Goal: Transaction & Acquisition: Purchase product/service

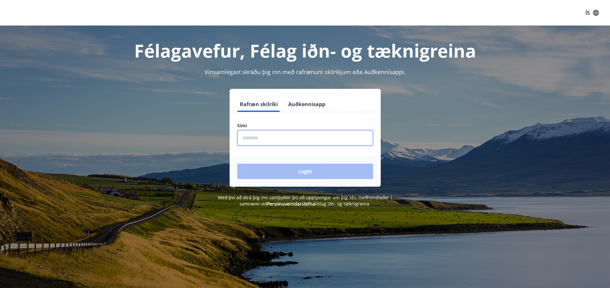
click at [287, 140] on input "phone" at bounding box center [305, 138] width 136 height 16
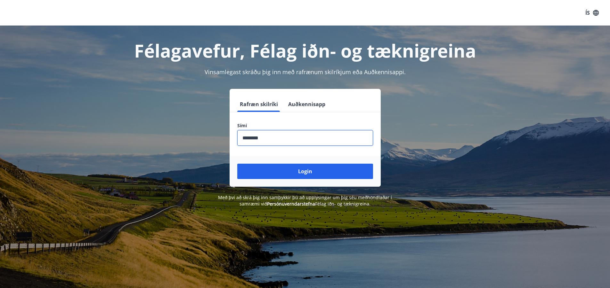
type input "********"
click at [237, 164] on button "Login" at bounding box center [305, 171] width 136 height 15
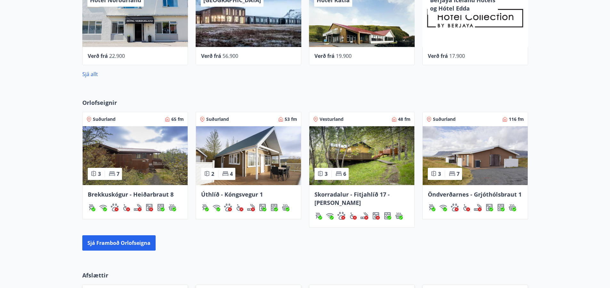
scroll to position [398, 0]
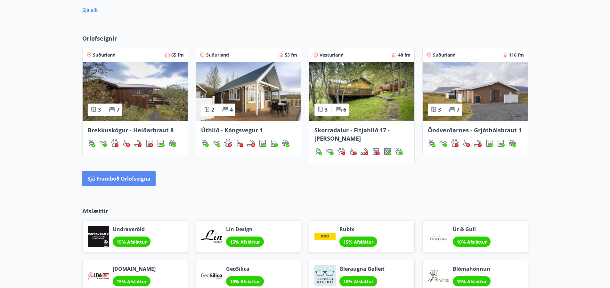
click at [125, 177] on button "Sjá framboð orlofseigna" at bounding box center [118, 178] width 73 height 15
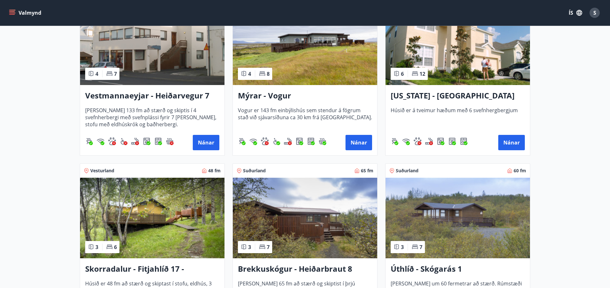
scroll to position [640, 0]
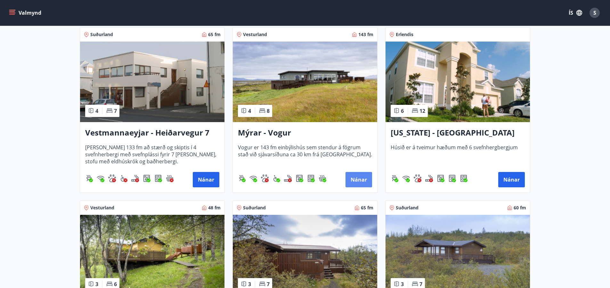
click at [357, 177] on button "Nánar" at bounding box center [358, 179] width 27 height 15
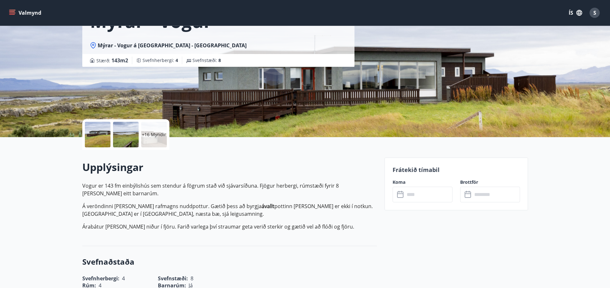
scroll to position [75, 0]
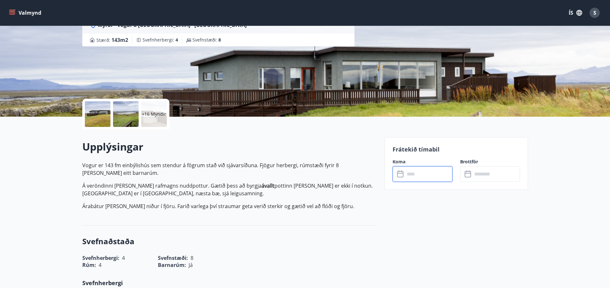
click at [429, 177] on input "text" at bounding box center [428, 174] width 48 height 16
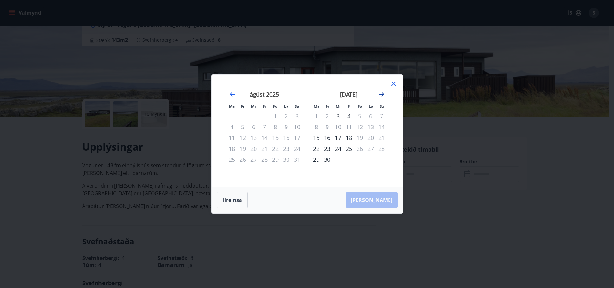
click at [381, 95] on icon "Move forward to switch to the next month." at bounding box center [382, 94] width 5 height 5
click at [384, 96] on icon "Move forward to switch to the next month." at bounding box center [382, 95] width 8 height 8
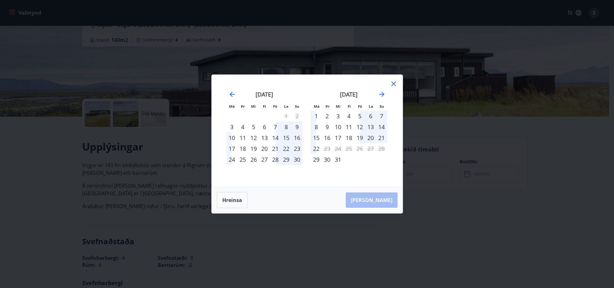
click at [360, 126] on div "12" at bounding box center [360, 127] width 11 height 11
click at [393, 84] on icon at bounding box center [394, 84] width 4 height 4
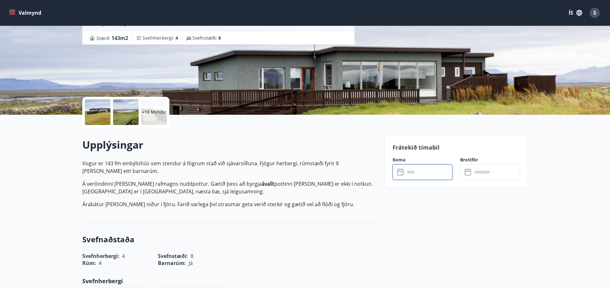
scroll to position [139, 0]
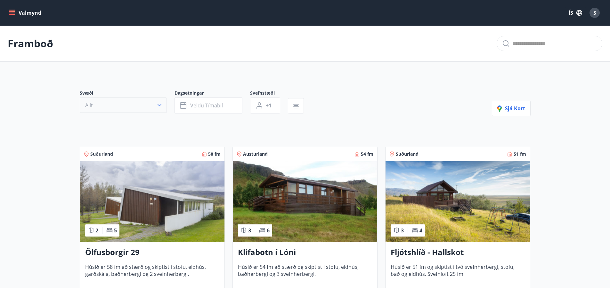
click at [155, 102] on button "Allt" at bounding box center [123, 105] width 87 height 15
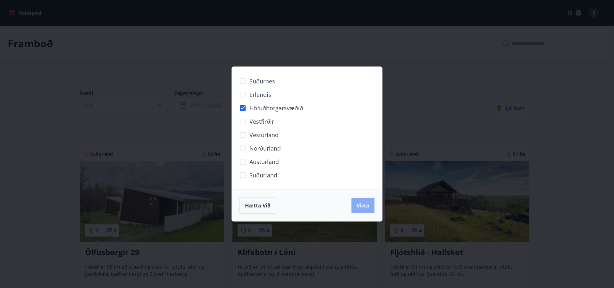
click at [359, 207] on span "Vista" at bounding box center [363, 205] width 13 height 7
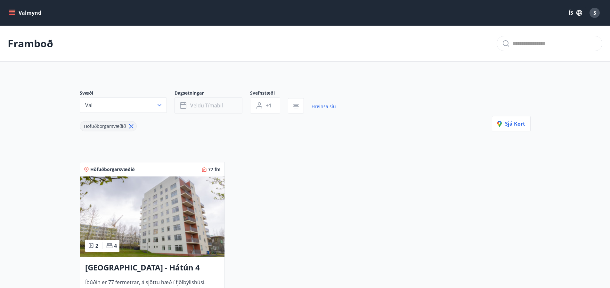
click at [222, 107] on span "Veldu tímabil" at bounding box center [206, 105] width 33 height 7
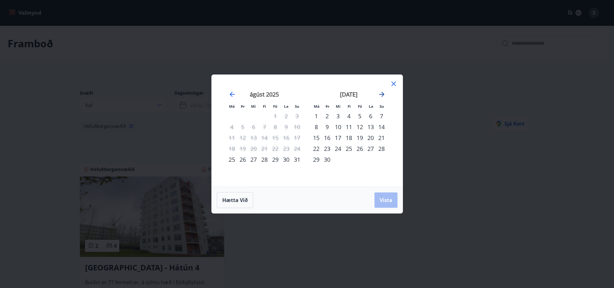
click at [382, 94] on icon "Move forward to switch to the next month." at bounding box center [382, 94] width 5 height 5
click at [274, 149] on div "26" at bounding box center [275, 148] width 11 height 11
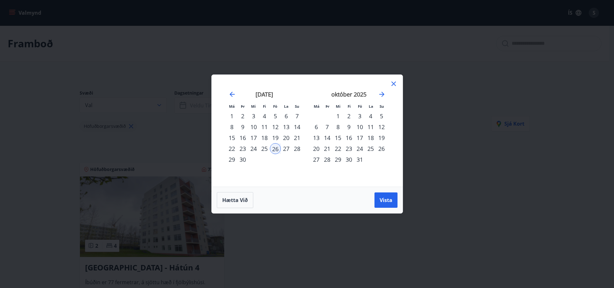
click at [299, 148] on div "28" at bounding box center [297, 148] width 11 height 11
click at [391, 201] on span "Vista" at bounding box center [386, 200] width 13 height 7
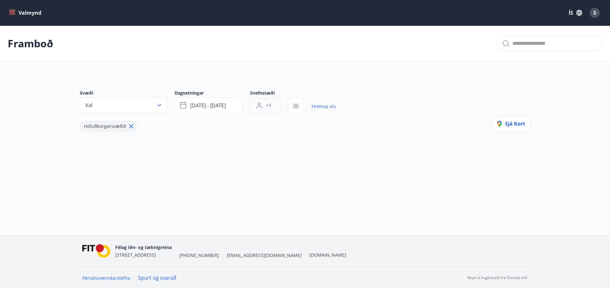
click at [268, 106] on span "+1" at bounding box center [269, 105] width 6 height 7
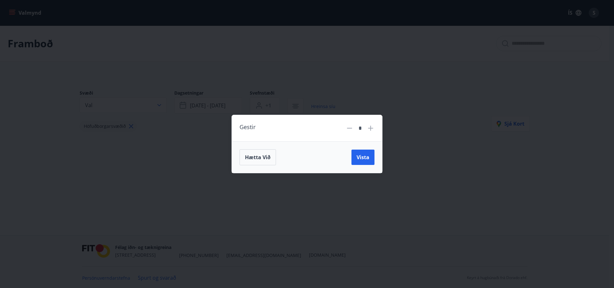
click at [371, 128] on icon at bounding box center [371, 128] width 1 height 1
click at [364, 145] on div "Hætta við Vista" at bounding box center [307, 157] width 150 height 32
click at [364, 156] on span "Vista" at bounding box center [363, 157] width 13 height 7
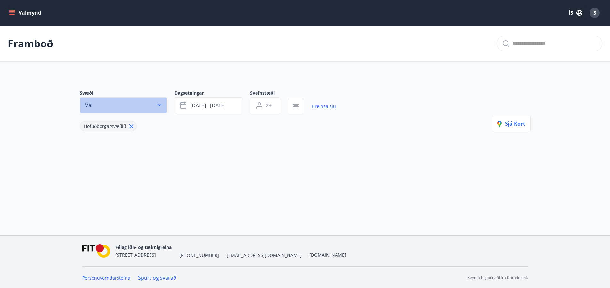
click at [161, 105] on icon "button" at bounding box center [159, 105] width 4 height 2
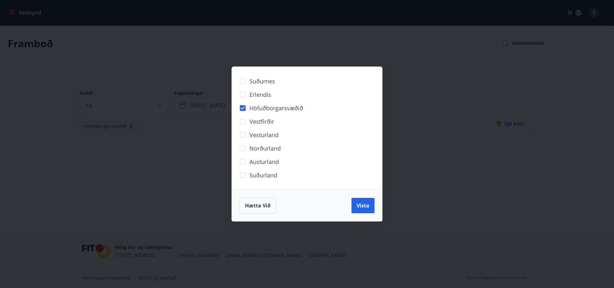
click at [366, 197] on div "Hætta við Vista" at bounding box center [307, 206] width 150 height 32
click at [365, 205] on span "Vista" at bounding box center [363, 205] width 13 height 7
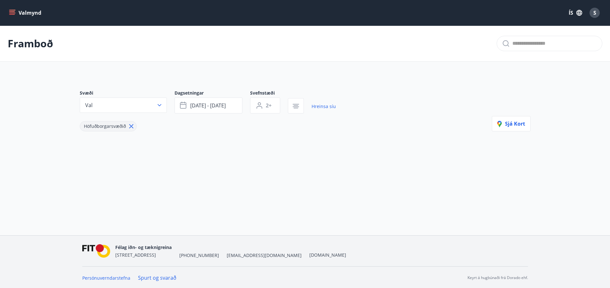
click at [133, 124] on icon at bounding box center [131, 126] width 7 height 7
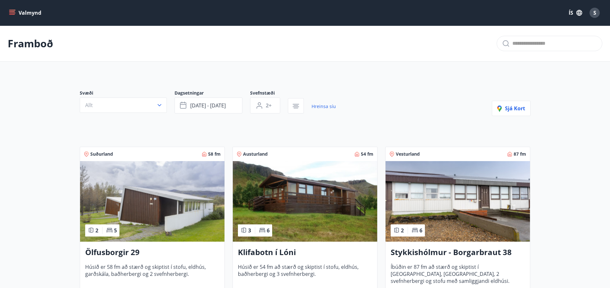
click at [244, 107] on div "Dagsetningar [DATE] - [DATE]" at bounding box center [212, 102] width 76 height 24
click at [242, 107] on div "Dagsetningar [DATE] - [DATE]" at bounding box center [212, 102] width 76 height 24
click at [227, 104] on button "[DATE] - [DATE]" at bounding box center [208, 106] width 68 height 16
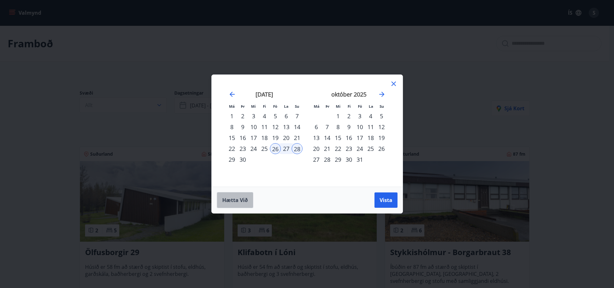
click at [236, 199] on span "Hætta við" at bounding box center [235, 200] width 26 height 7
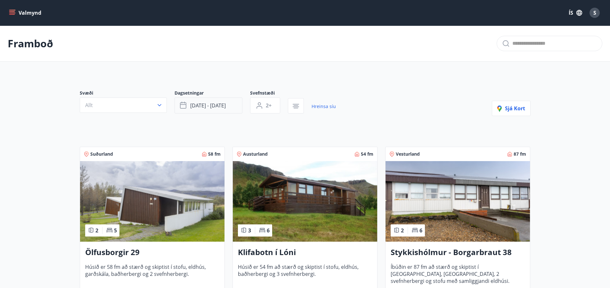
click at [235, 109] on button "[DATE] - [DATE]" at bounding box center [208, 106] width 68 height 16
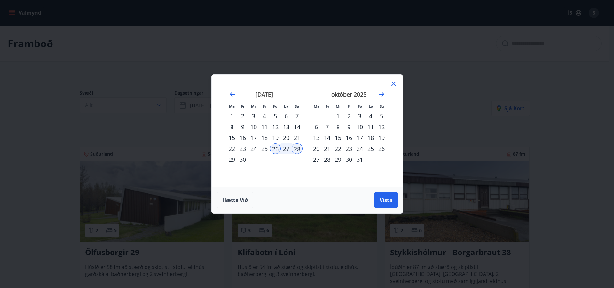
click at [393, 84] on icon at bounding box center [394, 84] width 8 height 8
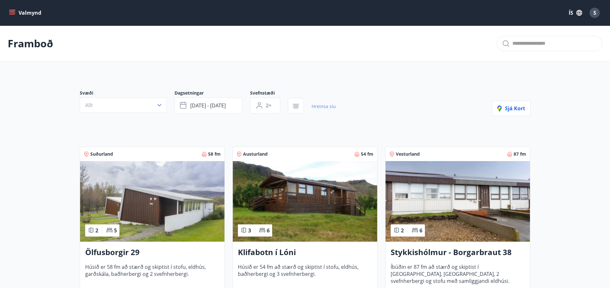
click at [330, 106] on link "Hreinsa síu" at bounding box center [323, 107] width 24 height 14
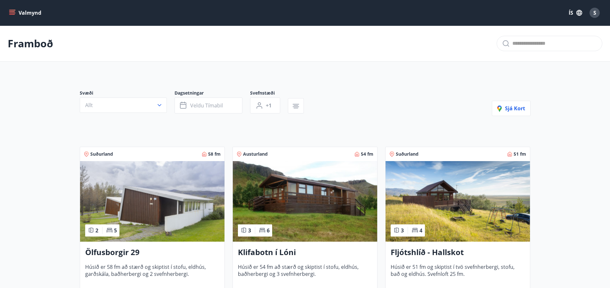
click at [160, 105] on icon "button" at bounding box center [159, 105] width 4 height 2
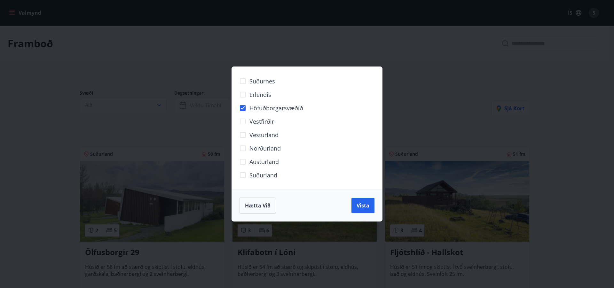
drag, startPoint x: 362, startPoint y: 209, endPoint x: 325, endPoint y: 264, distance: 66.6
click at [362, 209] on button "Vista" at bounding box center [363, 205] width 23 height 15
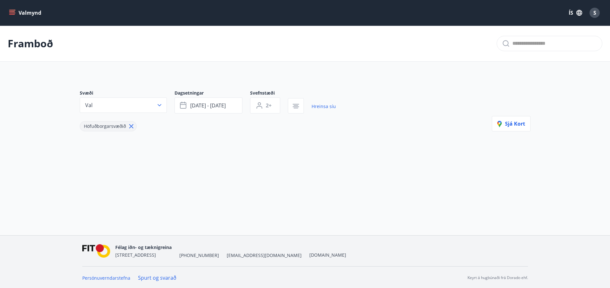
type input "*"
click at [16, 9] on button "Valmynd" at bounding box center [26, 13] width 36 height 12
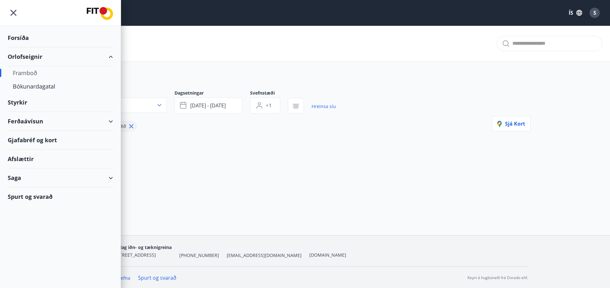
click at [103, 120] on div "Ferðaávísun" at bounding box center [60, 121] width 105 height 19
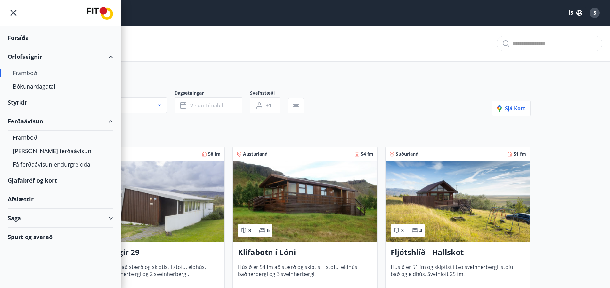
click at [112, 121] on div "Ferðaávísun" at bounding box center [60, 121] width 105 height 19
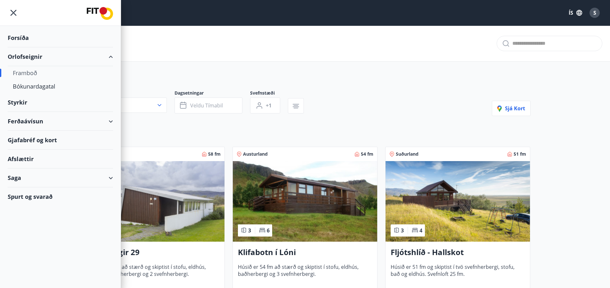
click at [112, 121] on div "Ferðaávísun" at bounding box center [60, 121] width 105 height 19
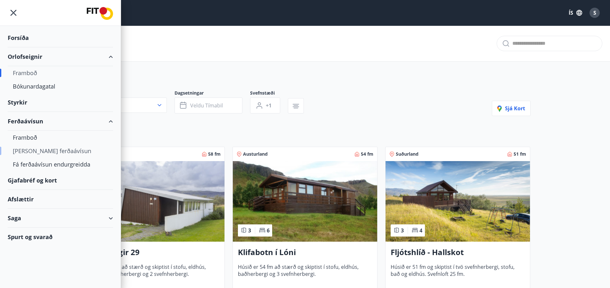
click at [38, 152] on div "[PERSON_NAME] ferðaávísun" at bounding box center [60, 150] width 95 height 13
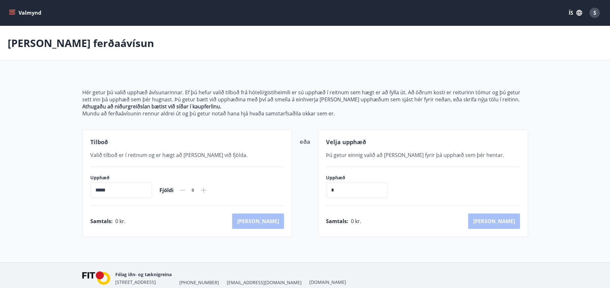
scroll to position [28, 0]
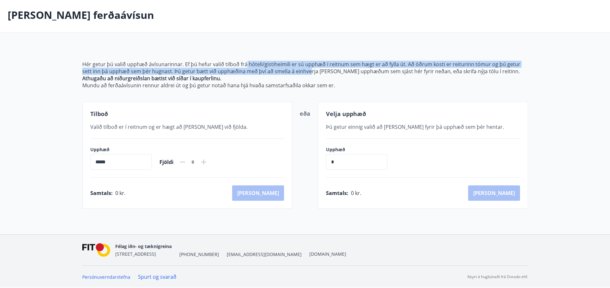
drag, startPoint x: 245, startPoint y: 63, endPoint x: 305, endPoint y: 70, distance: 60.0
click at [305, 70] on p "Hér getur þú valið upphæð ávísunarinnar. Ef þú hefur valið tilboð frá hóteli/gi…" at bounding box center [304, 68] width 445 height 14
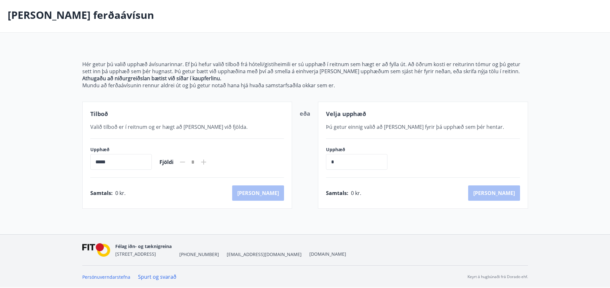
click at [340, 76] on p "Athugaðu að niðurgreiðslan bætist við síðar í kaupferlinu." at bounding box center [304, 78] width 445 height 7
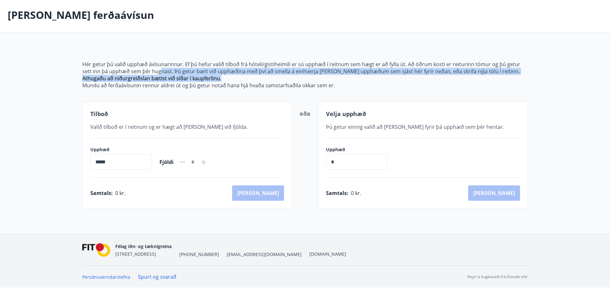
drag, startPoint x: 149, startPoint y: 69, endPoint x: 347, endPoint y: 80, distance: 197.4
click at [347, 80] on span "Hér getur þú valið upphæð ávísunarinnar. Ef þú hefur valið tilboð frá hóteli/gi…" at bounding box center [304, 75] width 445 height 28
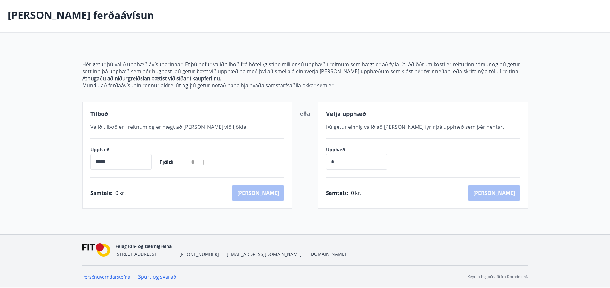
click at [214, 86] on p "Mundu að ferðaávísunin rennur aldrei út og þú getur notað hana hjá hvaða samsta…" at bounding box center [304, 85] width 445 height 7
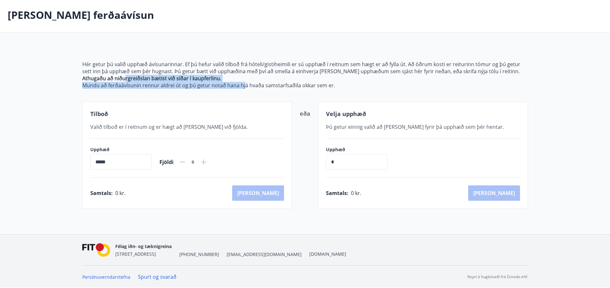
drag, startPoint x: 125, startPoint y: 80, endPoint x: 268, endPoint y: 92, distance: 143.2
click at [260, 92] on div "Hér getur þú valið upphæð ávísunarinnar. Ef þú hefur valið tilboð frá hóteli/gi…" at bounding box center [304, 127] width 445 height 164
click at [277, 80] on p "Athugaðu að niðurgreiðslan bætist við síðar í kaupferlinu." at bounding box center [304, 78] width 445 height 7
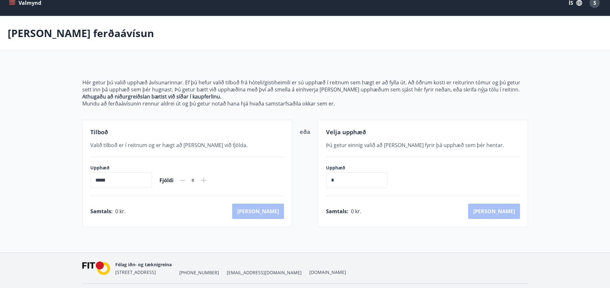
scroll to position [0, 0]
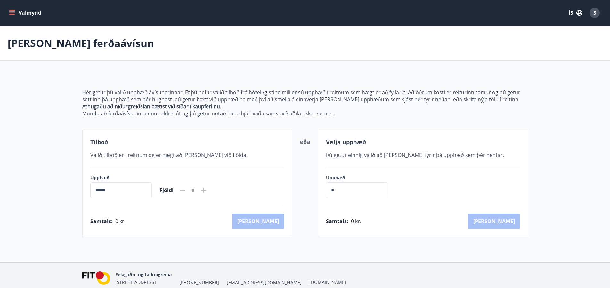
click at [9, 10] on icon "menu" at bounding box center [12, 13] width 6 height 6
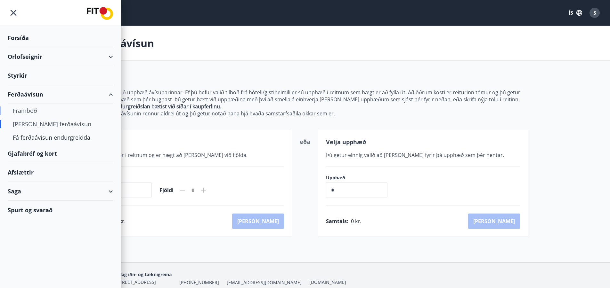
click at [22, 114] on div "Framboð" at bounding box center [60, 110] width 95 height 13
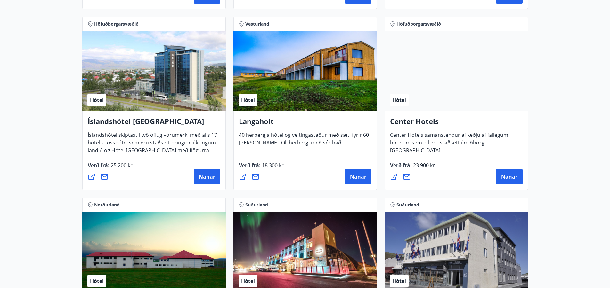
scroll to position [1408, 0]
